Goal: Task Accomplishment & Management: Manage account settings

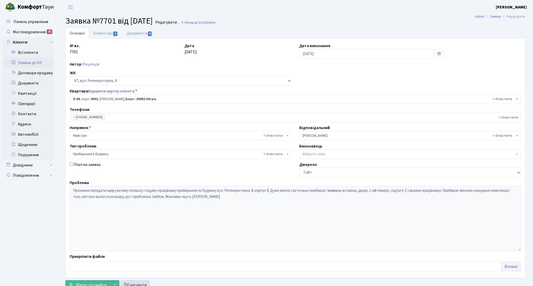
select select "6421"
select select "58"
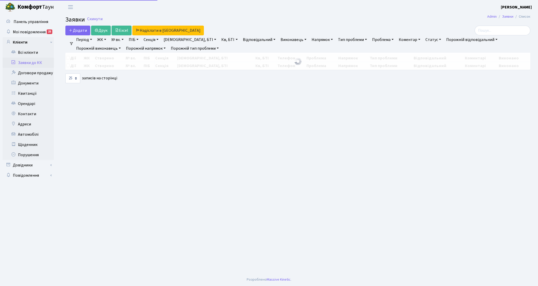
select select "25"
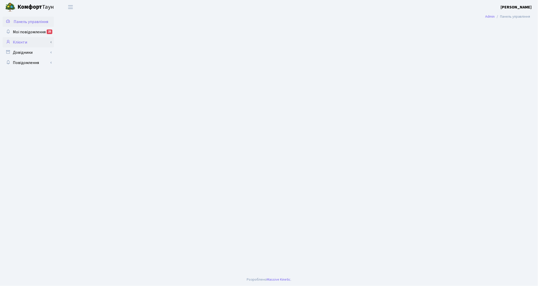
click at [36, 46] on link "Клієнти" at bounding box center [28, 42] width 51 height 10
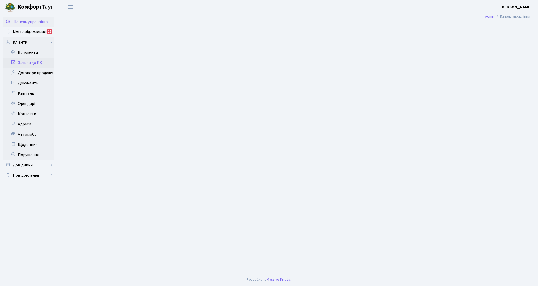
click at [34, 62] on link "Заявки до КК" at bounding box center [28, 63] width 51 height 10
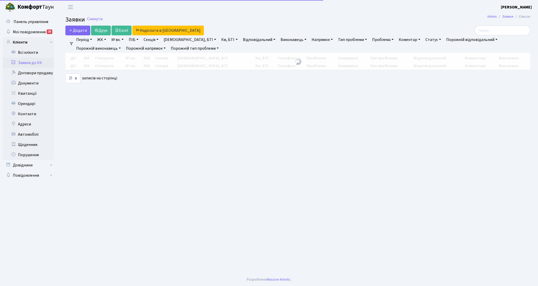
select select "25"
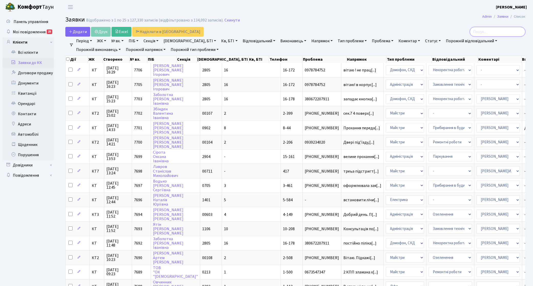
click at [510, 30] on input "search" at bounding box center [498, 32] width 56 height 10
type input "17-86"
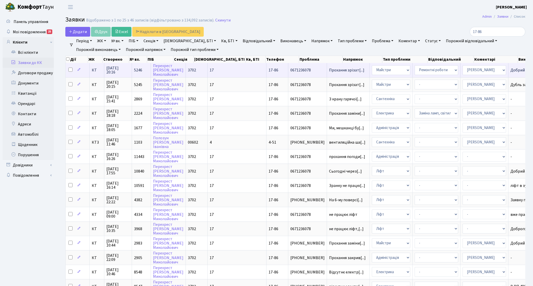
click at [99, 73] on td "КТ" at bounding box center [97, 70] width 15 height 14
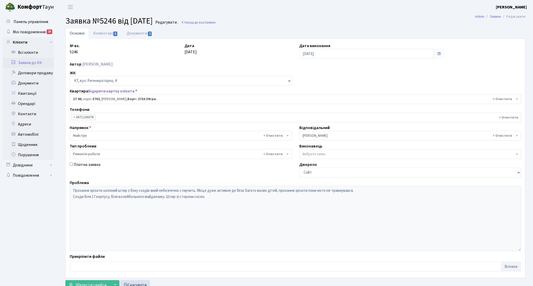
select select "9040"
select select "62"
click at [103, 31] on link "Коментарі 1" at bounding box center [105, 33] width 33 height 11
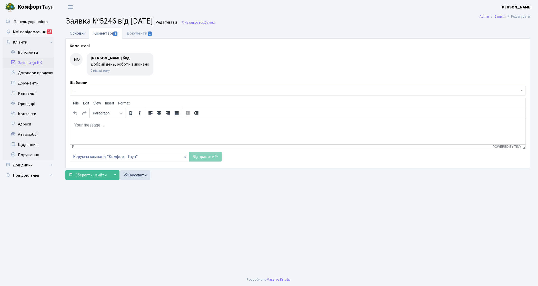
click at [79, 35] on link "Основні" at bounding box center [77, 33] width 24 height 11
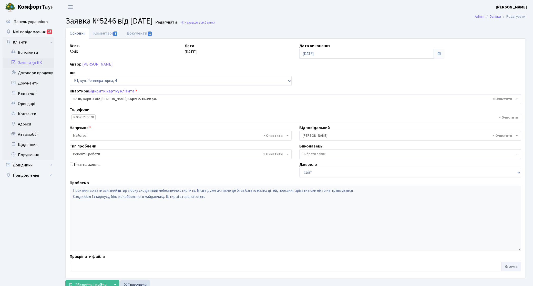
click at [43, 63] on link "Заявки до КК" at bounding box center [28, 63] width 51 height 10
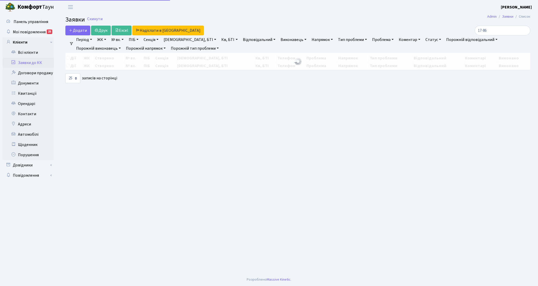
select select "25"
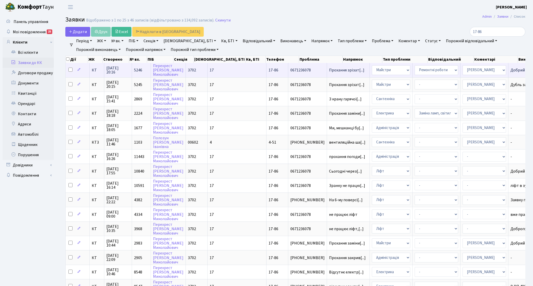
click at [327, 73] on td "Прохання зрізат[...]" at bounding box center [348, 70] width 43 height 14
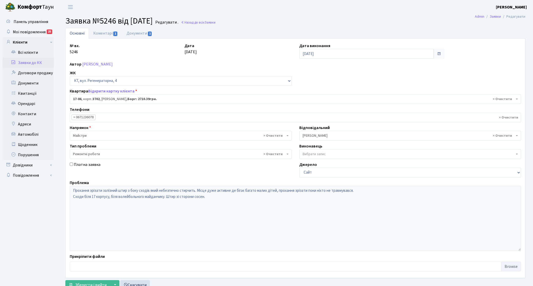
select select "9040"
select select "62"
click at [34, 62] on link "Заявки до КК" at bounding box center [28, 63] width 51 height 10
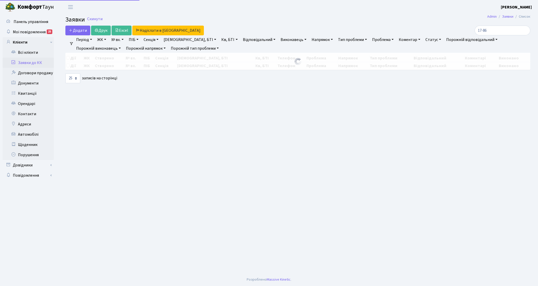
select select "25"
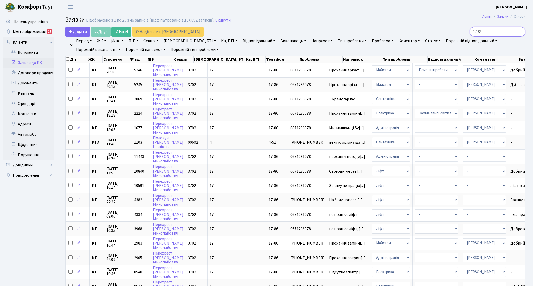
click at [504, 30] on input "17-86" at bounding box center [498, 32] width 56 height 10
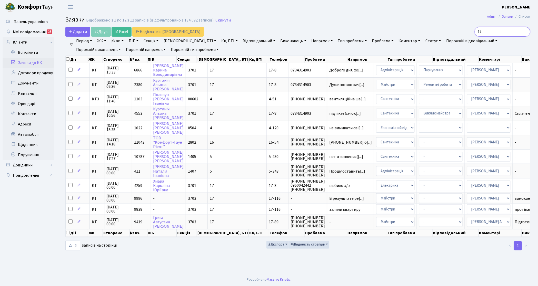
type input "1"
